Goal: Information Seeking & Learning: Learn about a topic

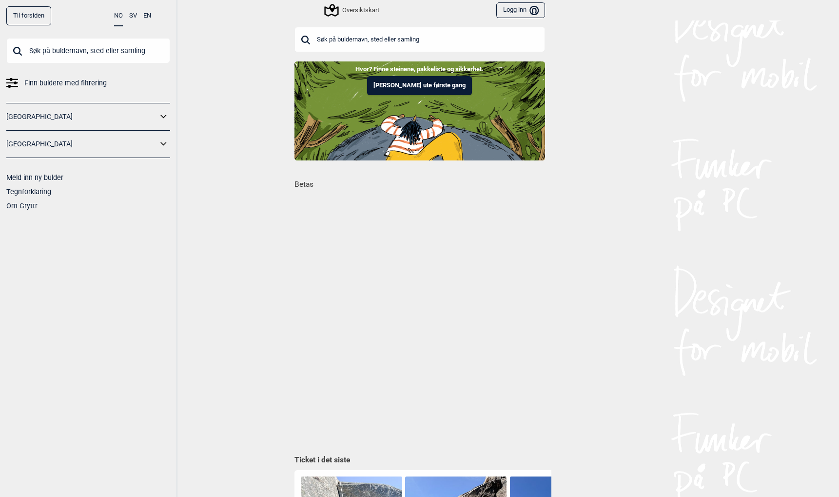
scroll to position [0, 620]
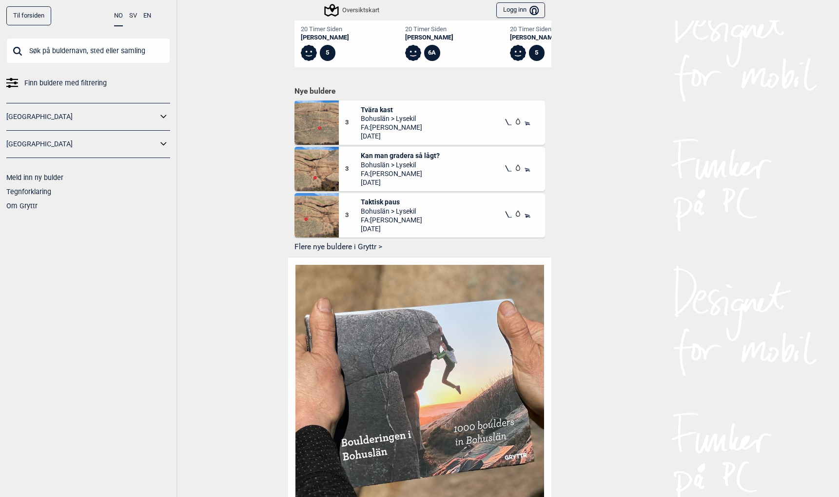
click at [73, 53] on input "text" at bounding box center [88, 50] width 164 height 25
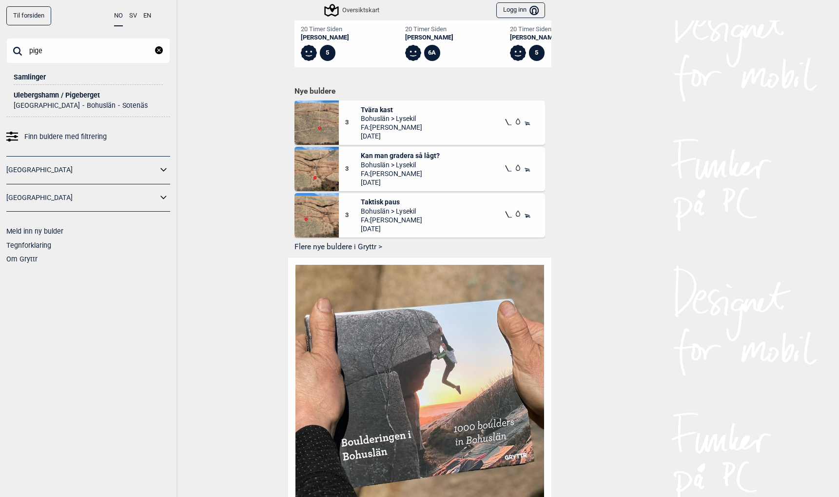
type input "pige"
click at [40, 92] on div "Ulebergshamn / Pigeberget" at bounding box center [88, 95] width 149 height 7
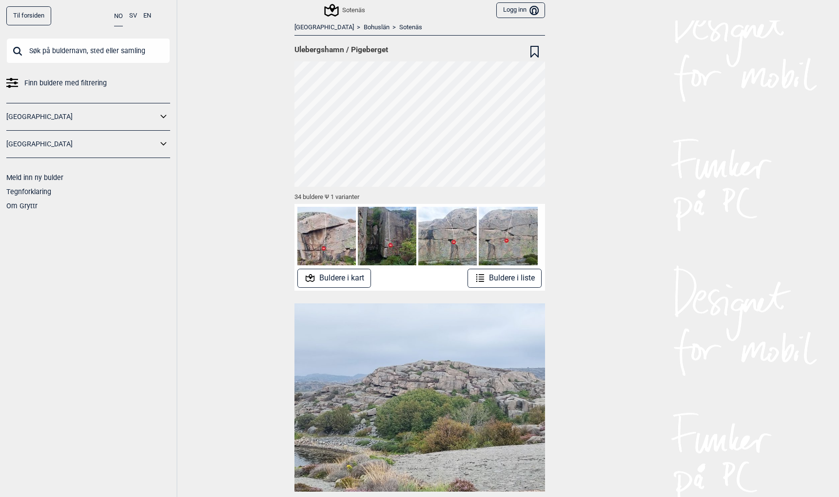
click at [514, 275] on button "Buldere i liste" at bounding box center [505, 278] width 75 height 19
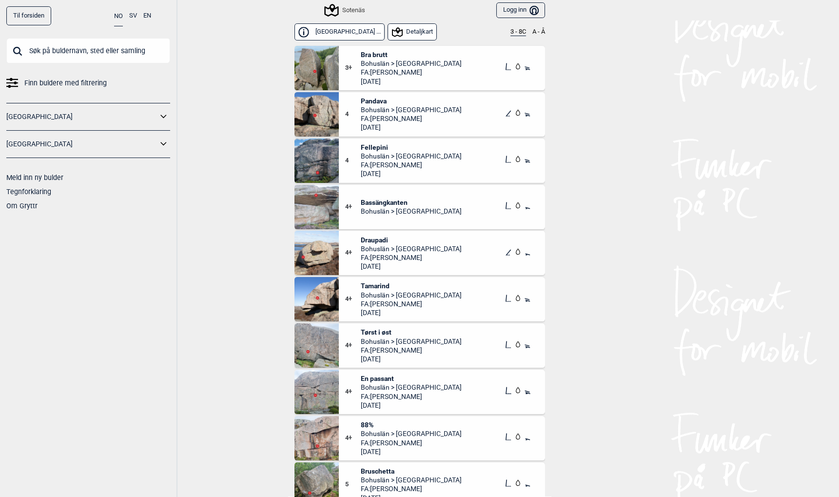
click at [405, 29] on button "Detaljkart" at bounding box center [412, 31] width 49 height 17
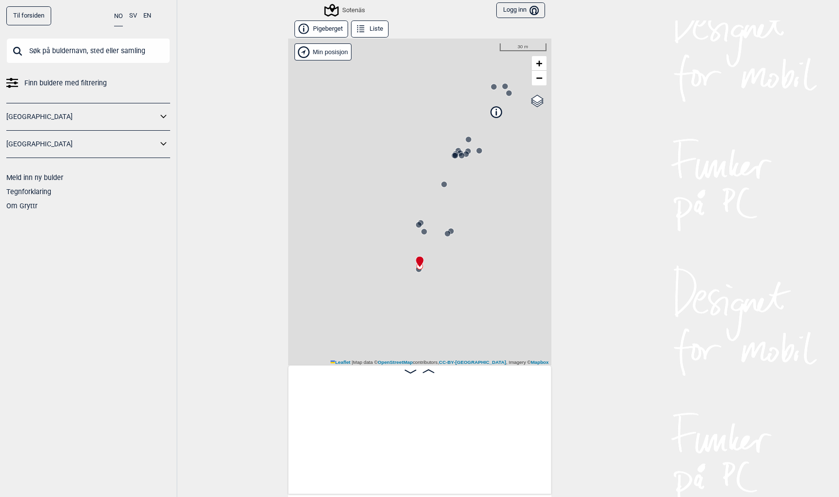
scroll to position [0, 162]
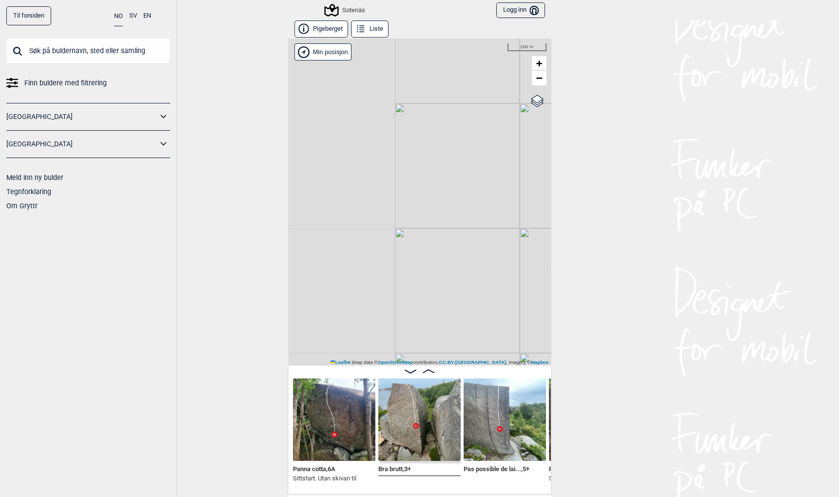
drag, startPoint x: 342, startPoint y: 301, endPoint x: 527, endPoint y: 300, distance: 184.9
click at [527, 300] on div "Sotenäs Brukerens posisjon Min posisjon 100 m + − OpenStreetMap Google satellit…" at bounding box center [419, 202] width 263 height 327
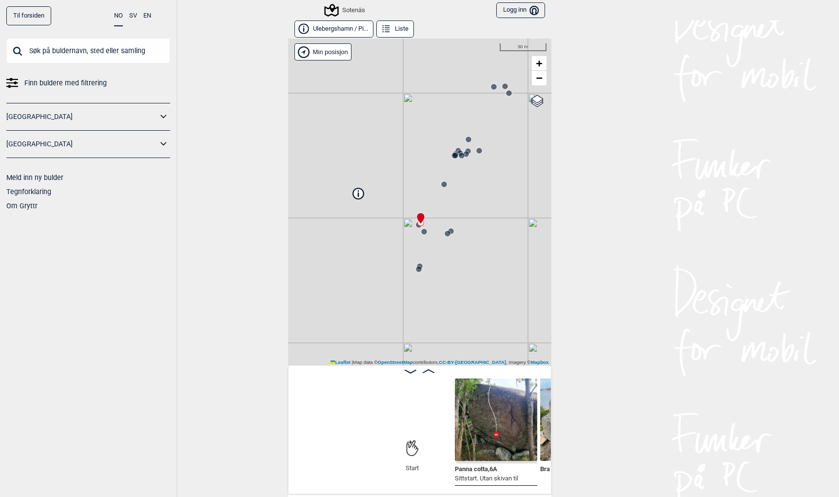
scroll to position [0, 158]
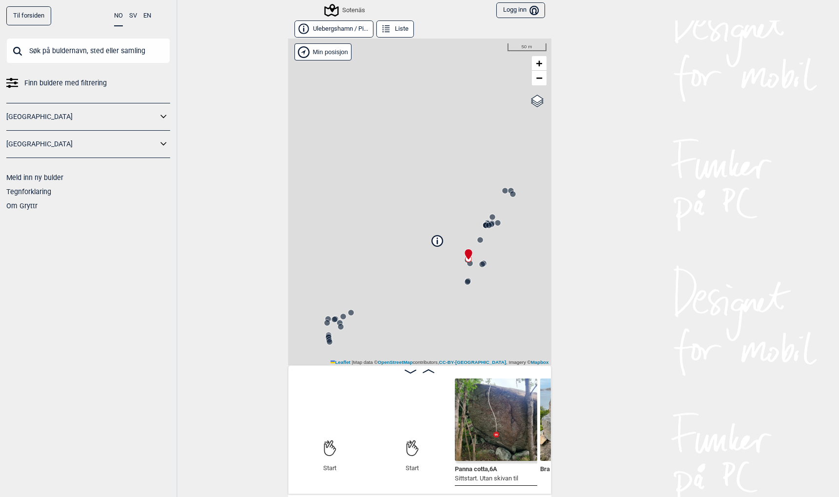
scroll to position [0, 77]
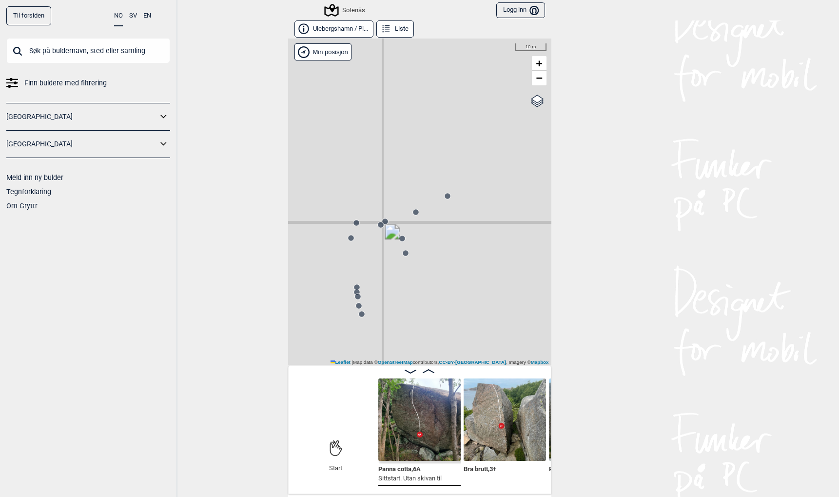
drag, startPoint x: 355, startPoint y: 322, endPoint x: 495, endPoint y: 207, distance: 181.6
click at [491, 215] on div "Sotenäs Brukerens posisjon Min posisjon 10 m + − OpenStreetMap Google satellite…" at bounding box center [419, 202] width 263 height 327
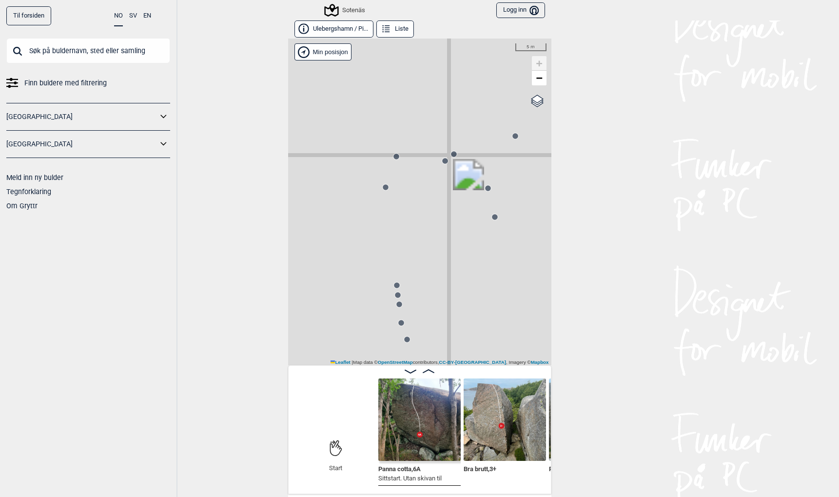
click at [388, 188] on icon at bounding box center [386, 187] width 8 height 8
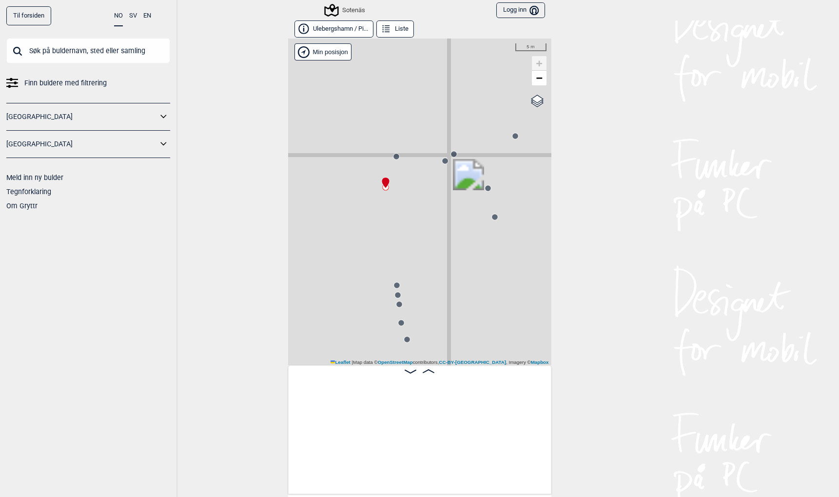
scroll to position [0, 2235]
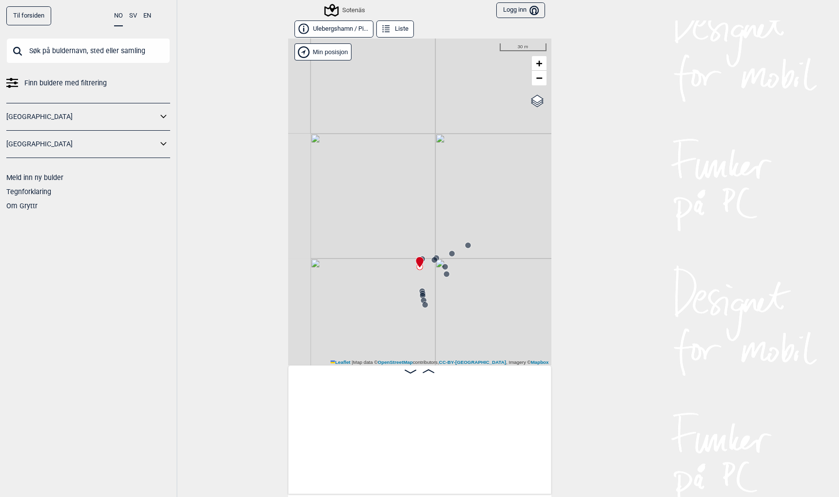
scroll to position [0, 2226]
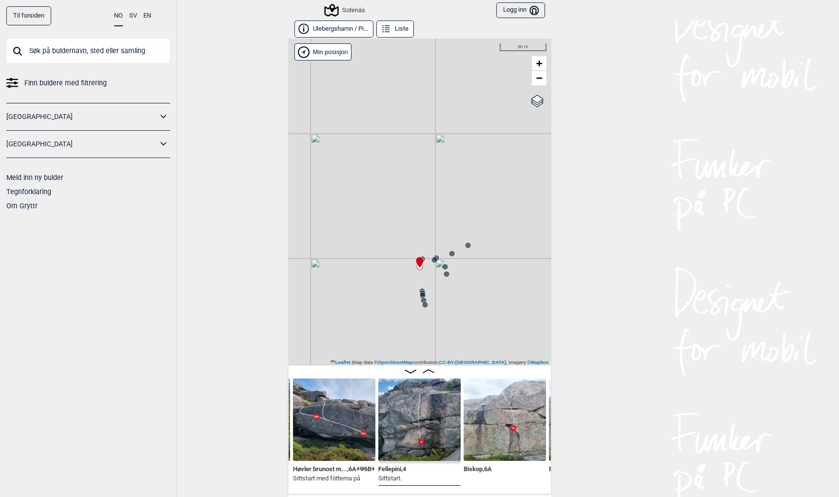
click at [396, 30] on button "Liste" at bounding box center [396, 28] width 38 height 17
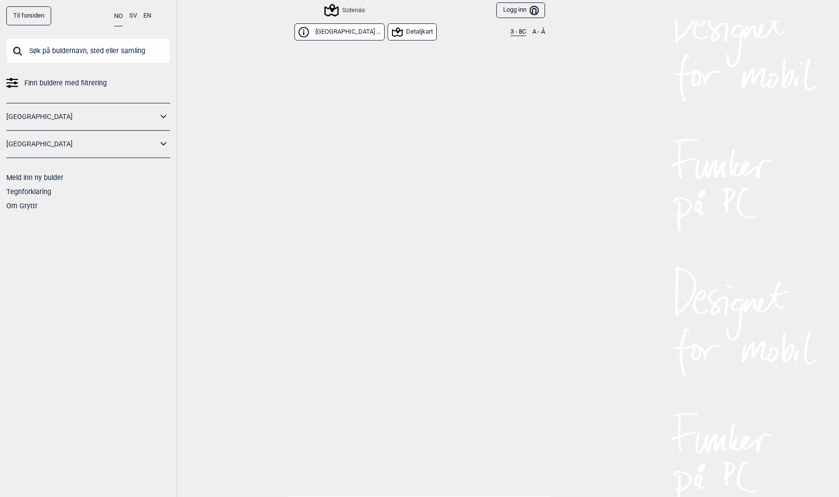
scroll to position [89, 0]
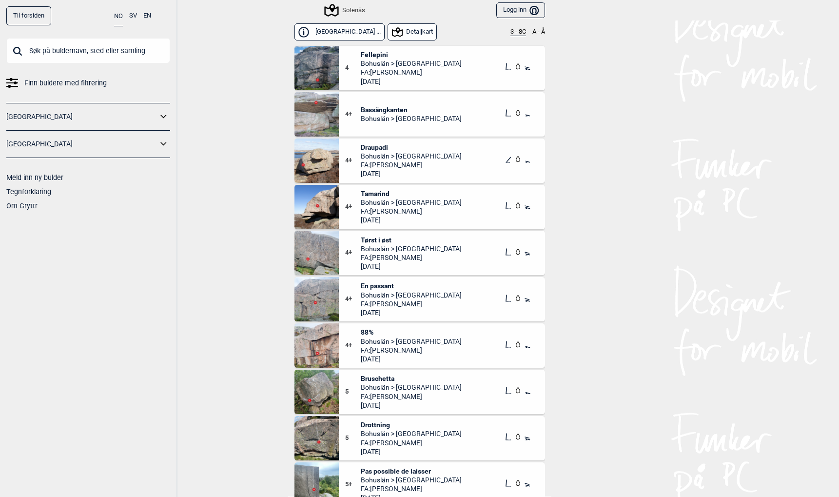
click at [392, 33] on button "Detaljkart" at bounding box center [412, 31] width 49 height 17
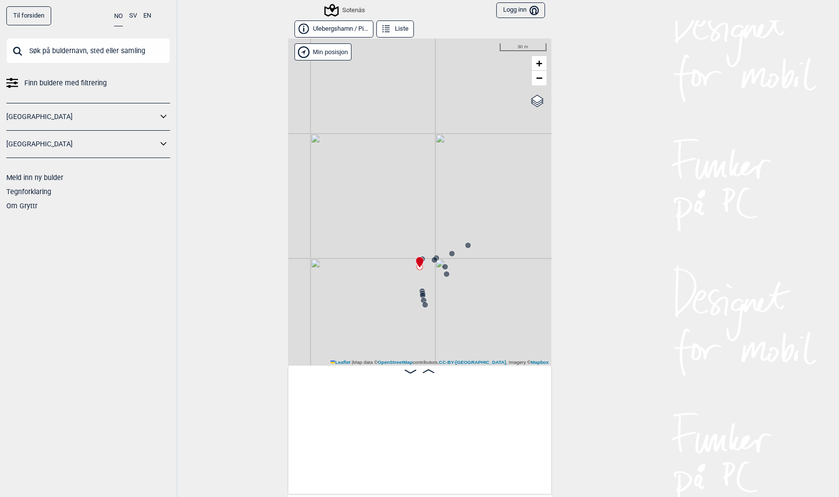
scroll to position [0, 2226]
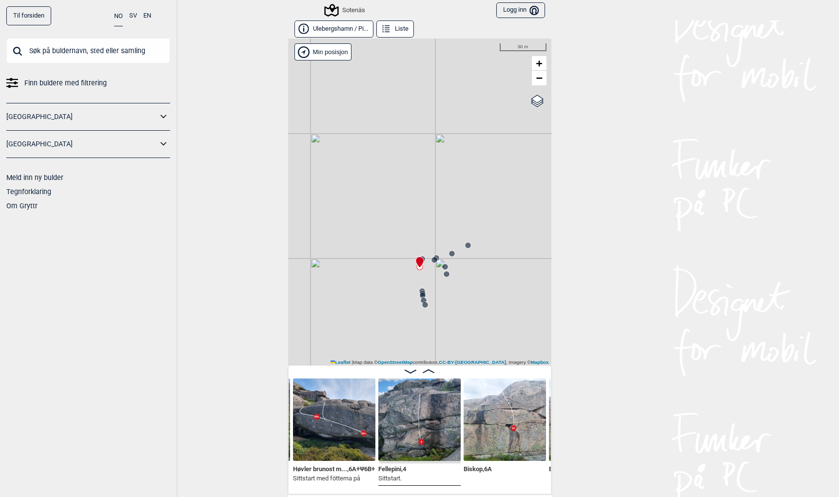
click at [381, 28] on button "Liste" at bounding box center [396, 28] width 38 height 17
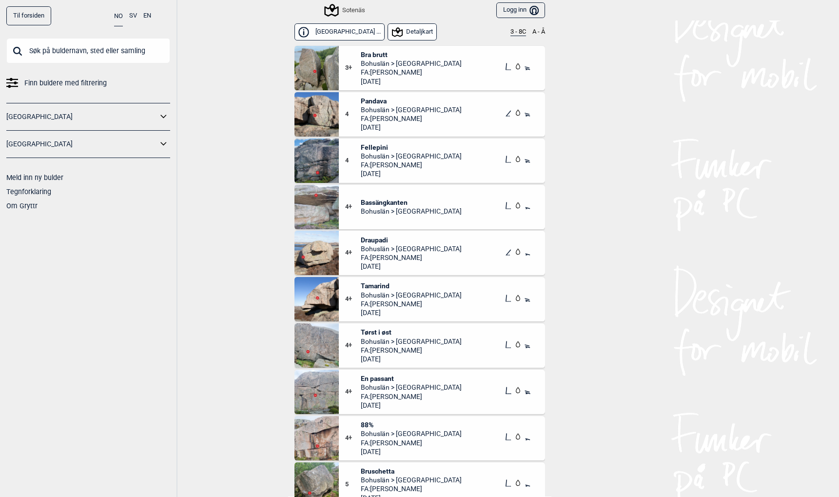
click at [376, 60] on span "Bohuslän > Sotenäs" at bounding box center [411, 63] width 101 height 9
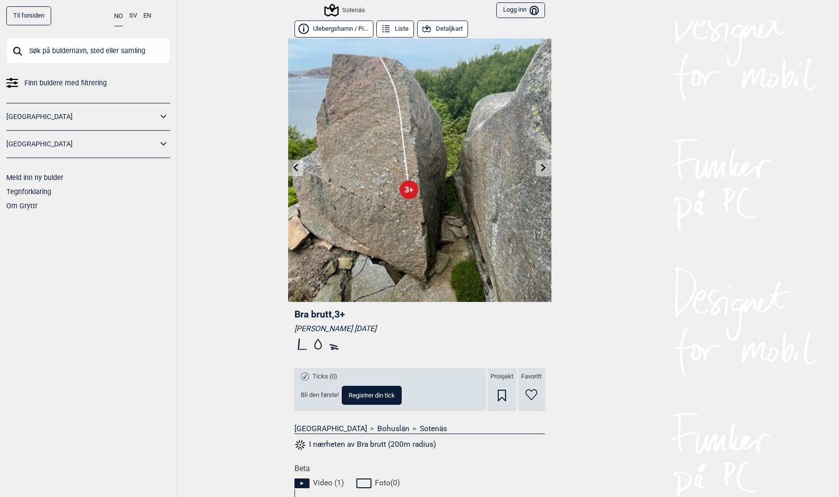
click at [432, 28] on icon at bounding box center [426, 29] width 11 height 11
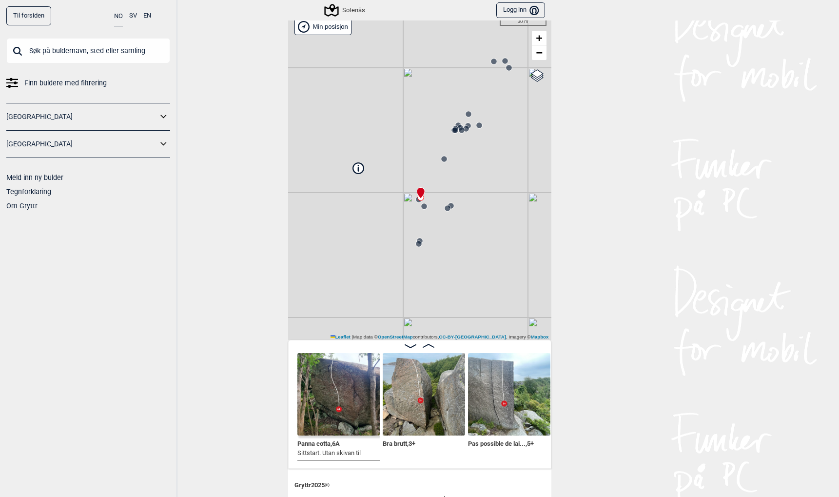
scroll to position [27, 0]
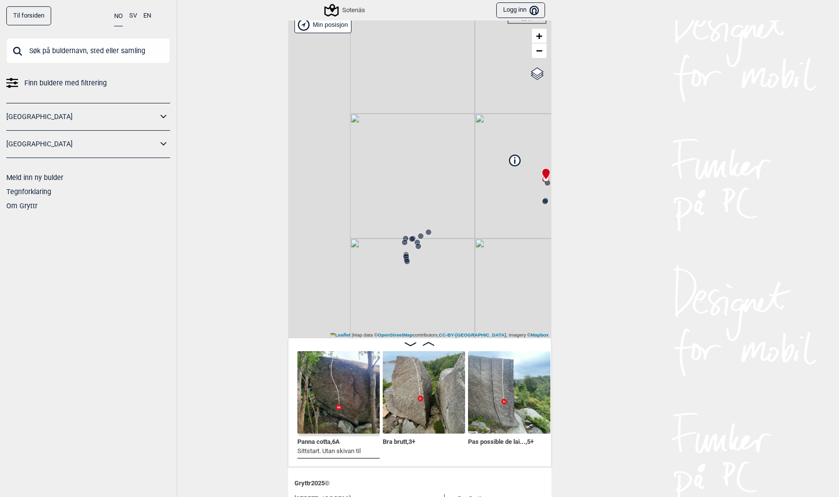
drag, startPoint x: 367, startPoint y: 280, endPoint x: 494, endPoint y: 258, distance: 128.3
click at [493, 259] on div "Sotenäs Brukerens posisjon Min posisjon 50 m + − OpenStreetMap Google satellite…" at bounding box center [419, 174] width 263 height 327
click at [424, 237] on icon at bounding box center [423, 234] width 8 height 8
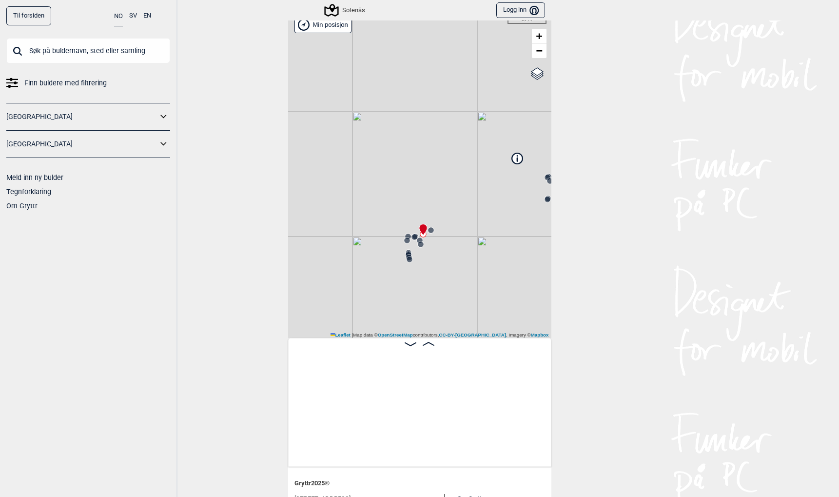
scroll to position [0, 1908]
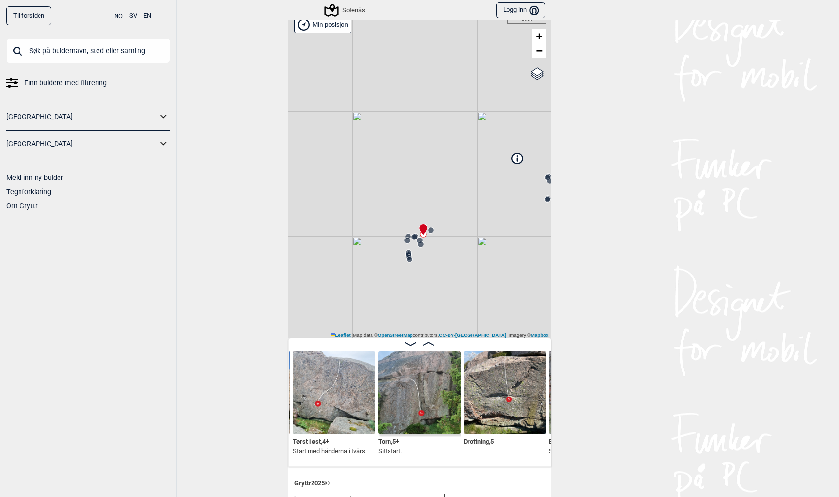
click at [410, 396] on img at bounding box center [420, 392] width 82 height 82
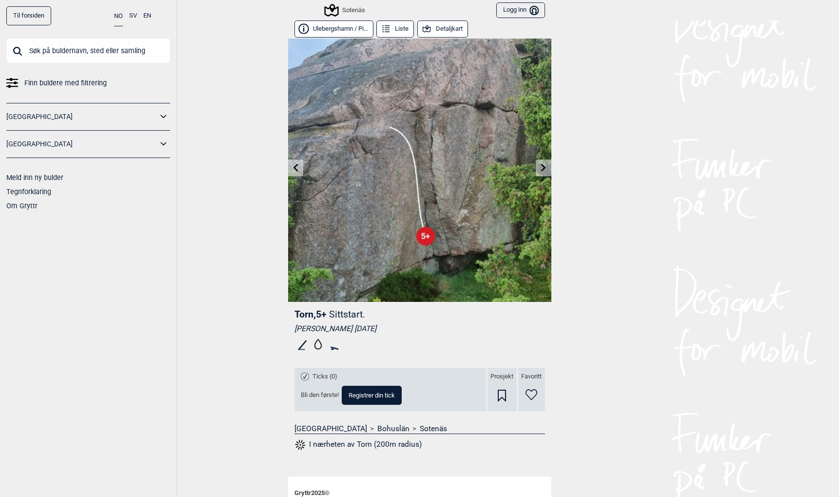
click at [27, 15] on link "Til forsiden" at bounding box center [28, 15] width 45 height 19
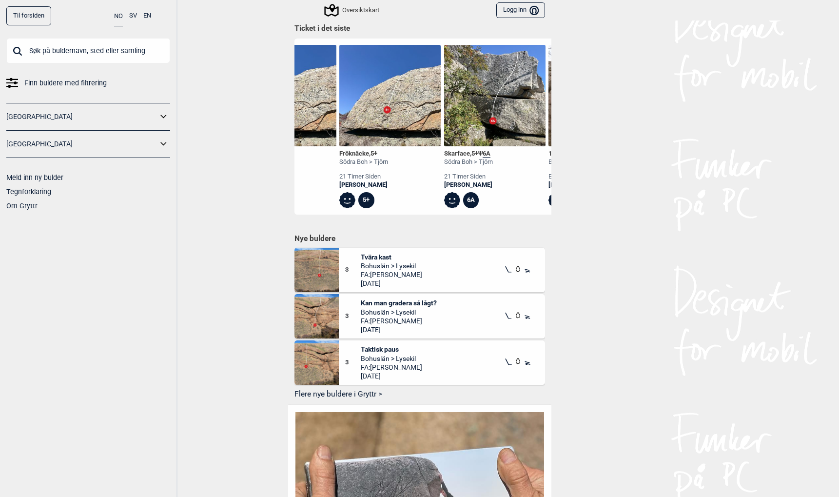
scroll to position [439, 0]
